Goal: Information Seeking & Learning: Compare options

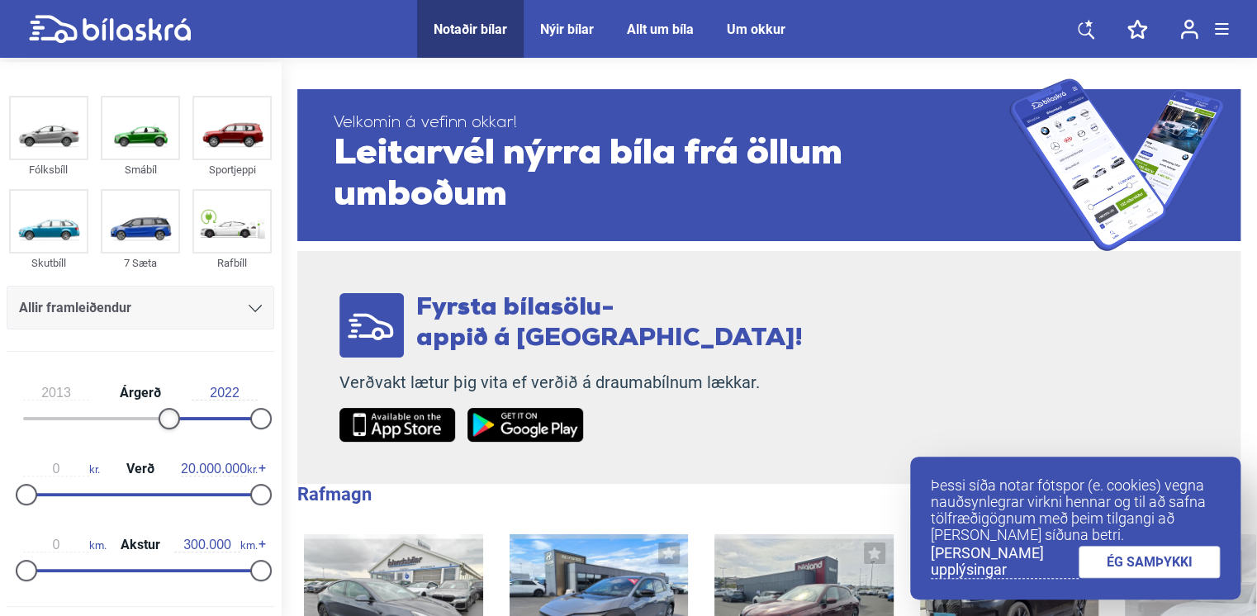
type input "2014"
drag, startPoint x: 28, startPoint y: 420, endPoint x: 178, endPoint y: 428, distance: 150.5
click at [178, 428] on div at bounding box center [179, 418] width 21 height 21
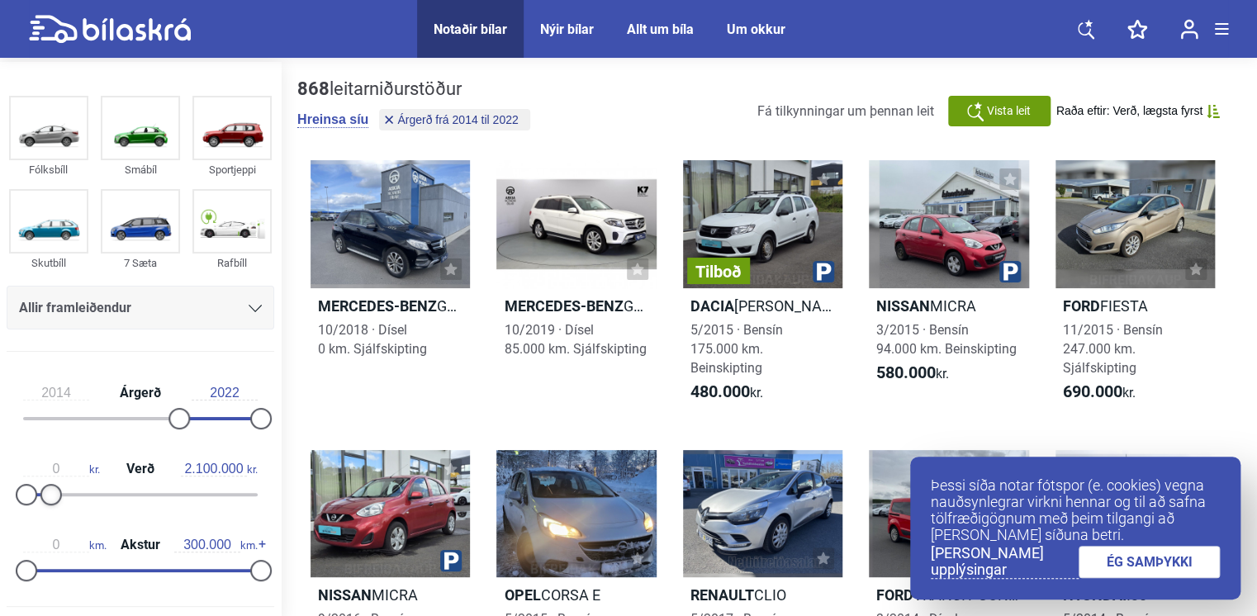
type input "2.000.000"
drag, startPoint x: 259, startPoint y: 494, endPoint x: 53, endPoint y: 500, distance: 206.6
click at [53, 500] on div at bounding box center [49, 494] width 21 height 21
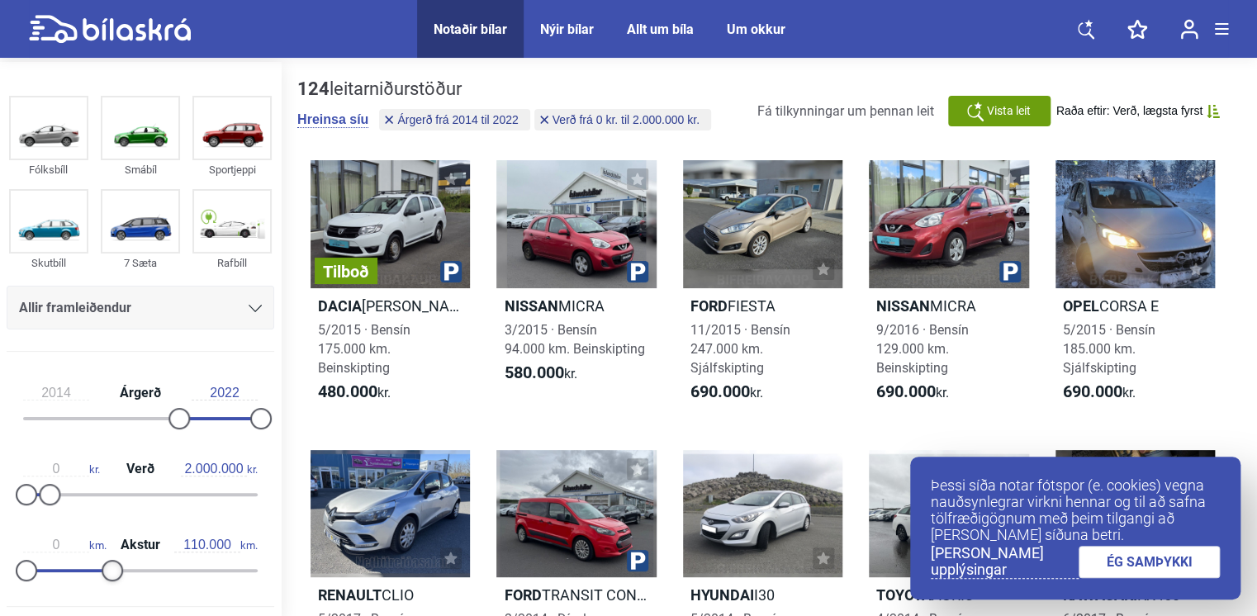
type input "120.000"
drag, startPoint x: 248, startPoint y: 569, endPoint x: 107, endPoint y: 579, distance: 140.8
click at [107, 578] on div "0 km. Akstur 120.000 km." at bounding box center [141, 555] width 268 height 76
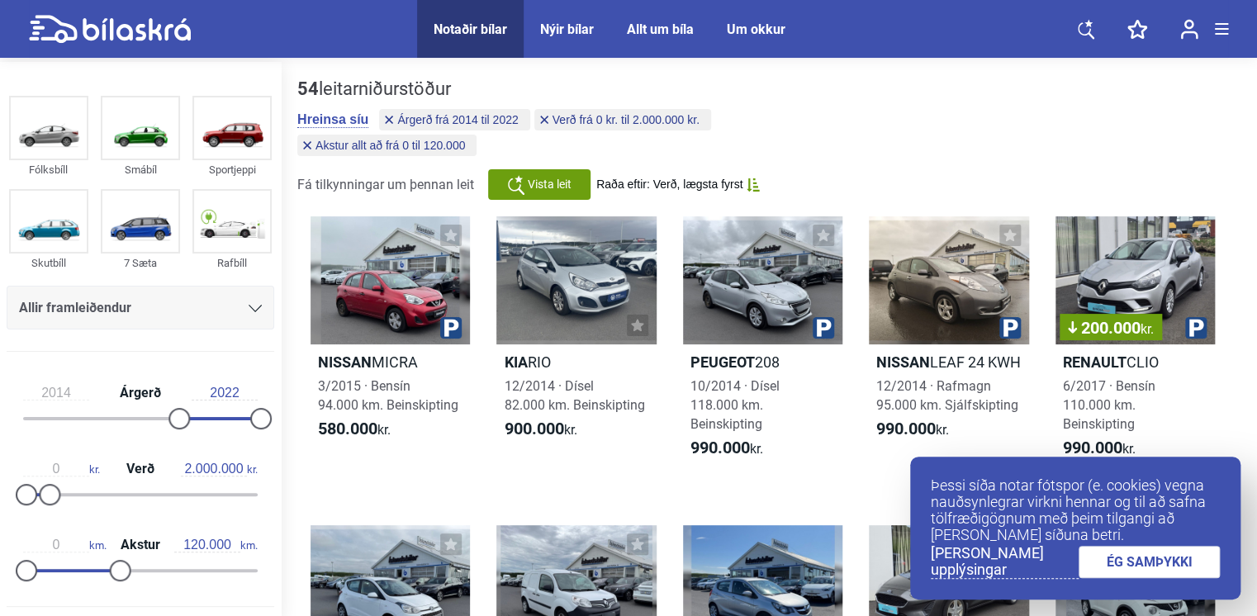
click at [1178, 567] on link "ÉG SAMÞYKKI" at bounding box center [1150, 562] width 142 height 32
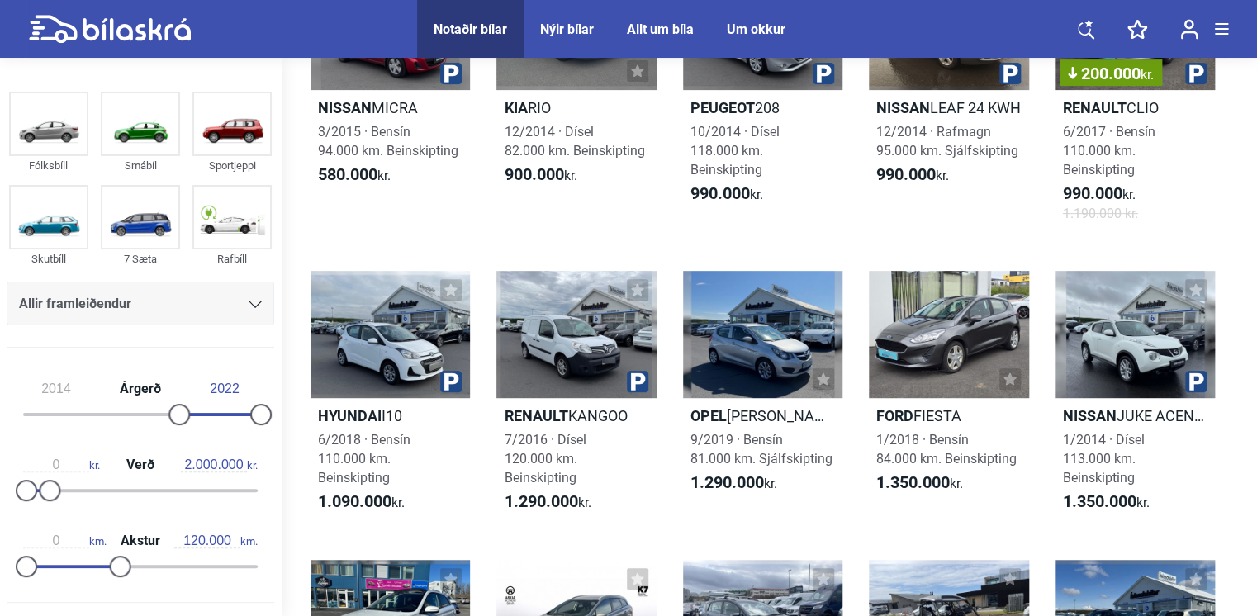
scroll to position [283, 0]
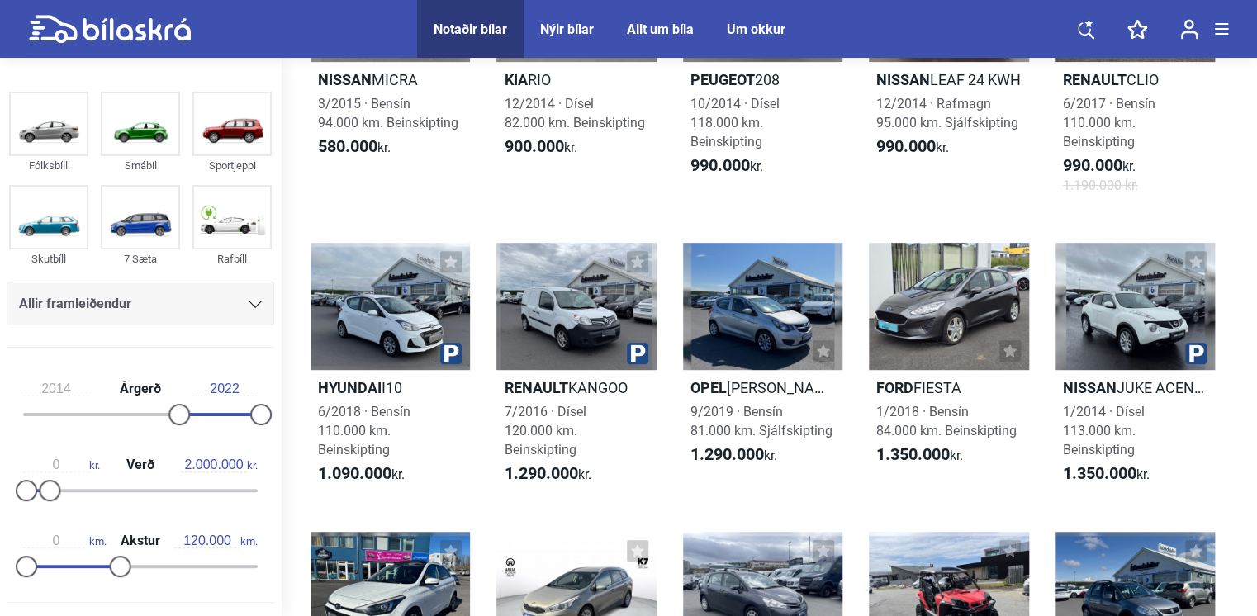
click at [251, 303] on icon at bounding box center [255, 304] width 13 height 7
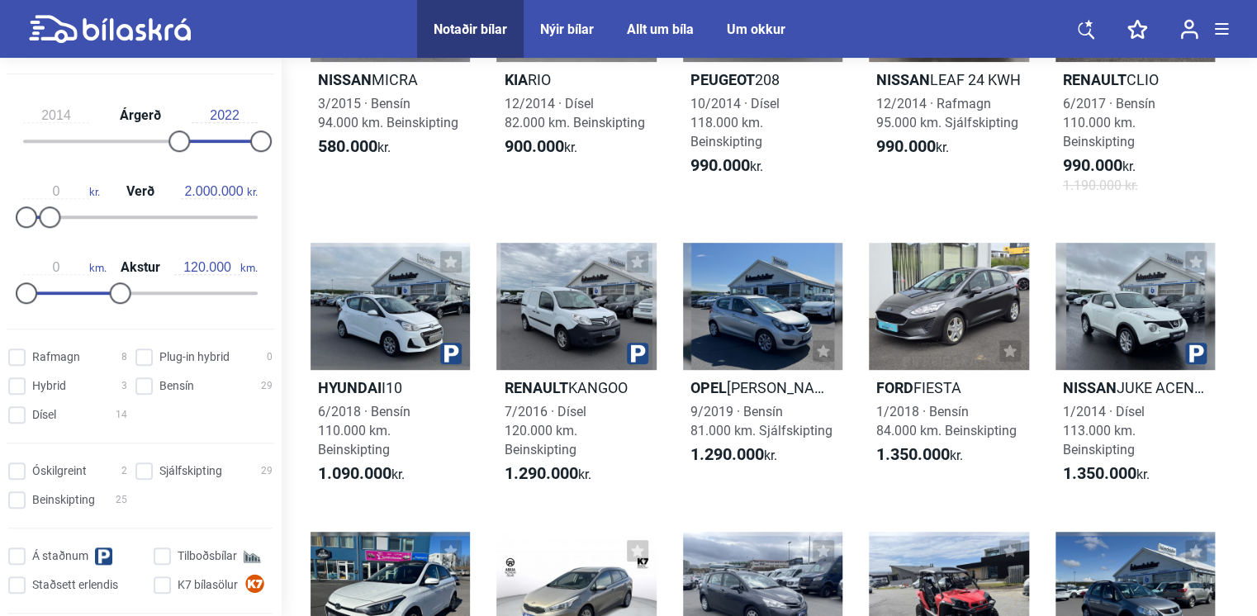
scroll to position [534, 0]
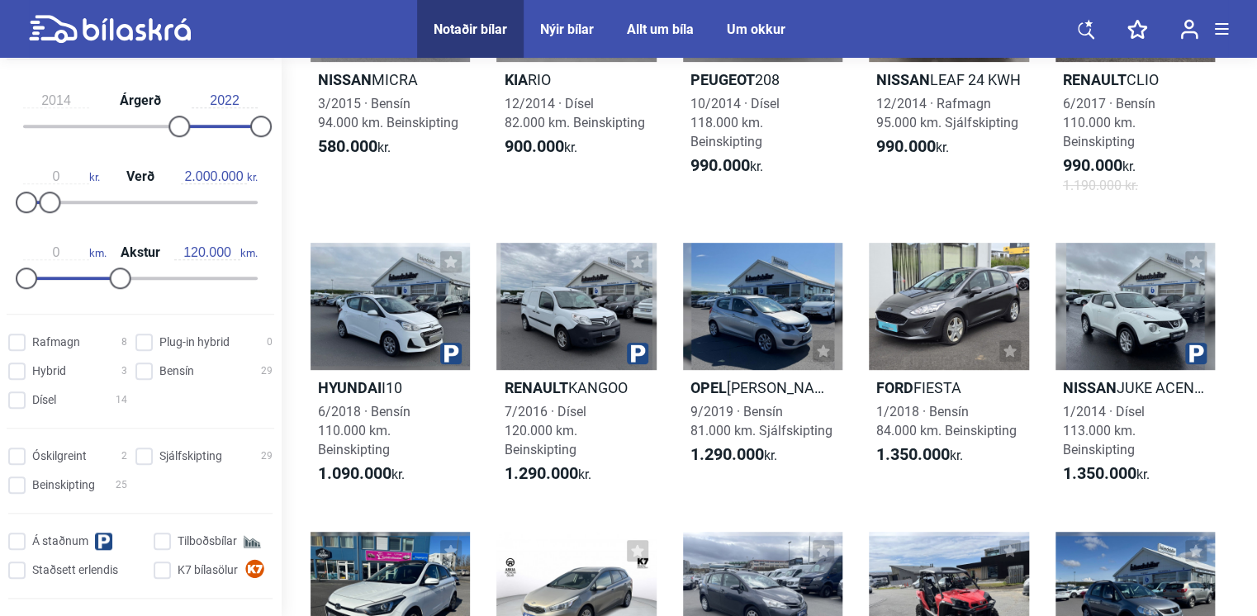
drag, startPoint x: 278, startPoint y: 316, endPoint x: 268, endPoint y: 438, distance: 122.6
click at [268, 438] on div "Rafmagn 8 Plug-in hybrid 0 Hybrid 3 Bensín 29 Dísel 14 Óskilgreint 2 Sjálfskipt…" at bounding box center [140, 470] width 281 height 284
click at [142, 453] on input "Sjálfskipting 29" at bounding box center [206, 457] width 137 height 17
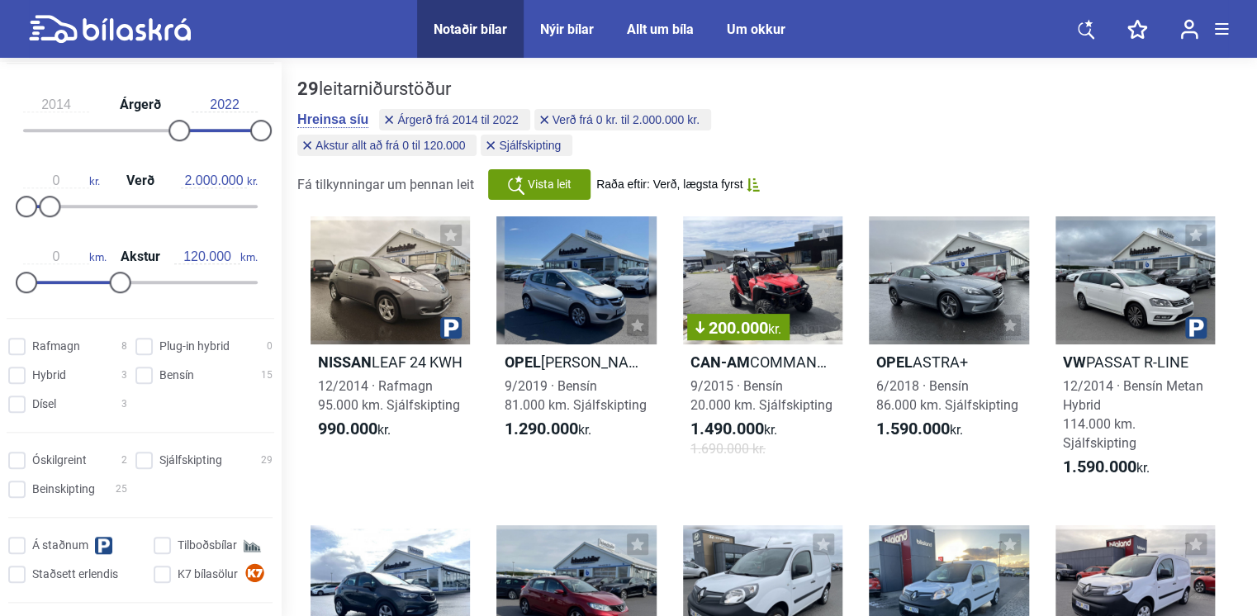
checkbox input "false"
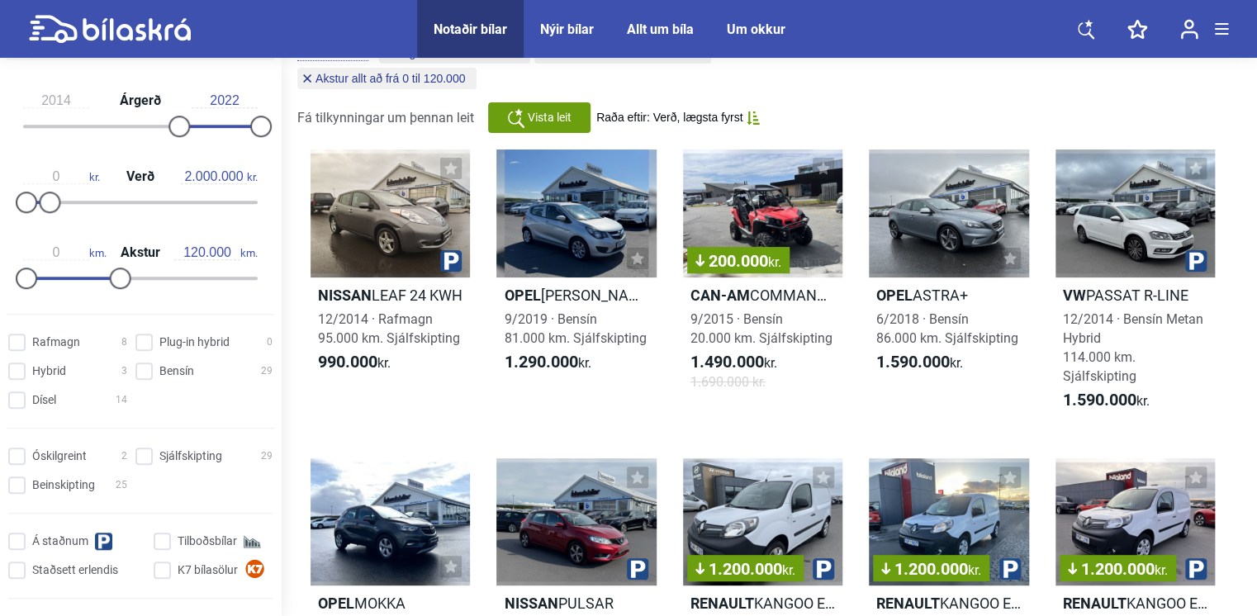
scroll to position [283, 0]
